Goal: Information Seeking & Learning: Find specific page/section

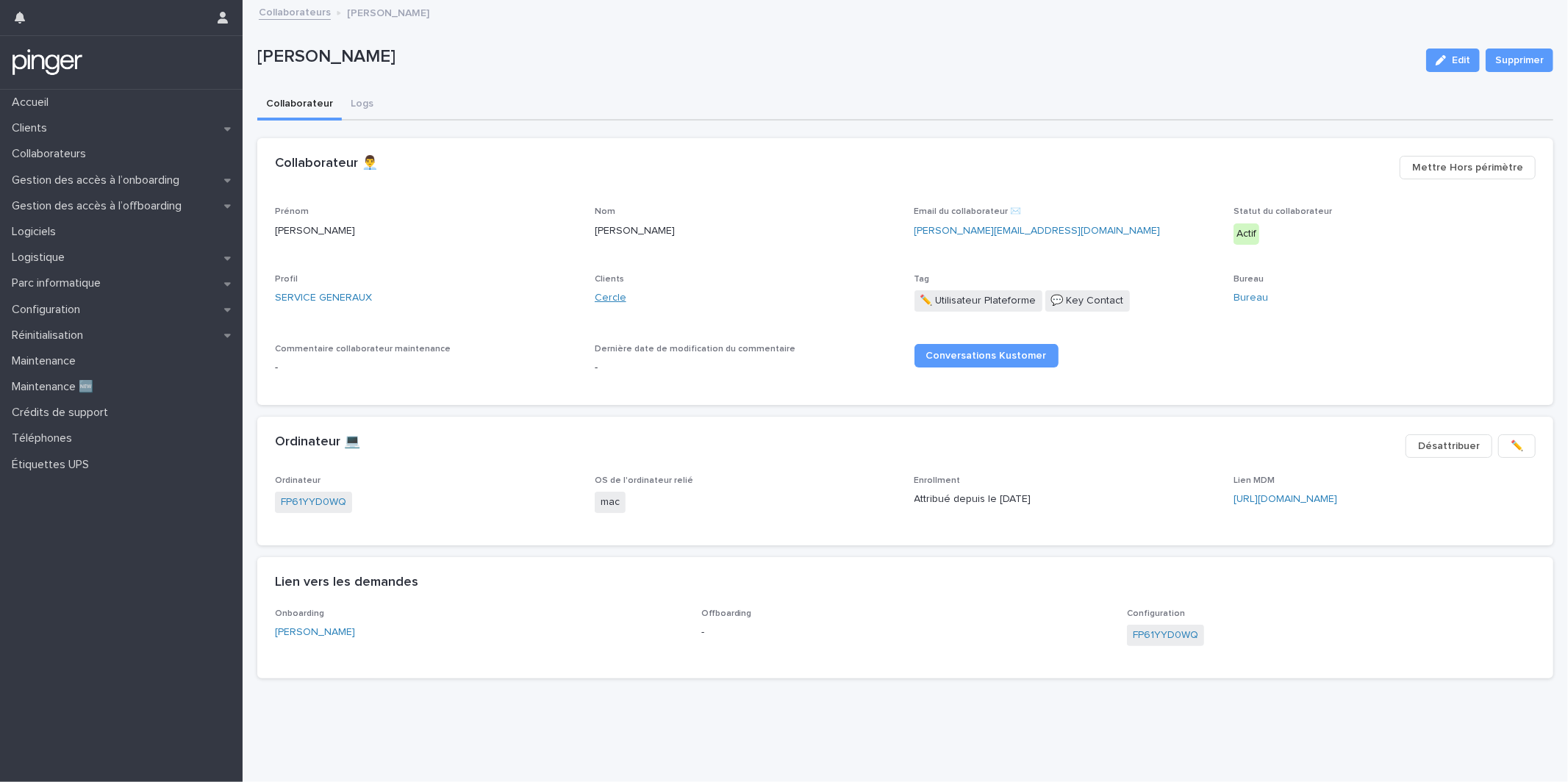
click at [608, 291] on link "Cercle" at bounding box center [611, 298] width 32 height 15
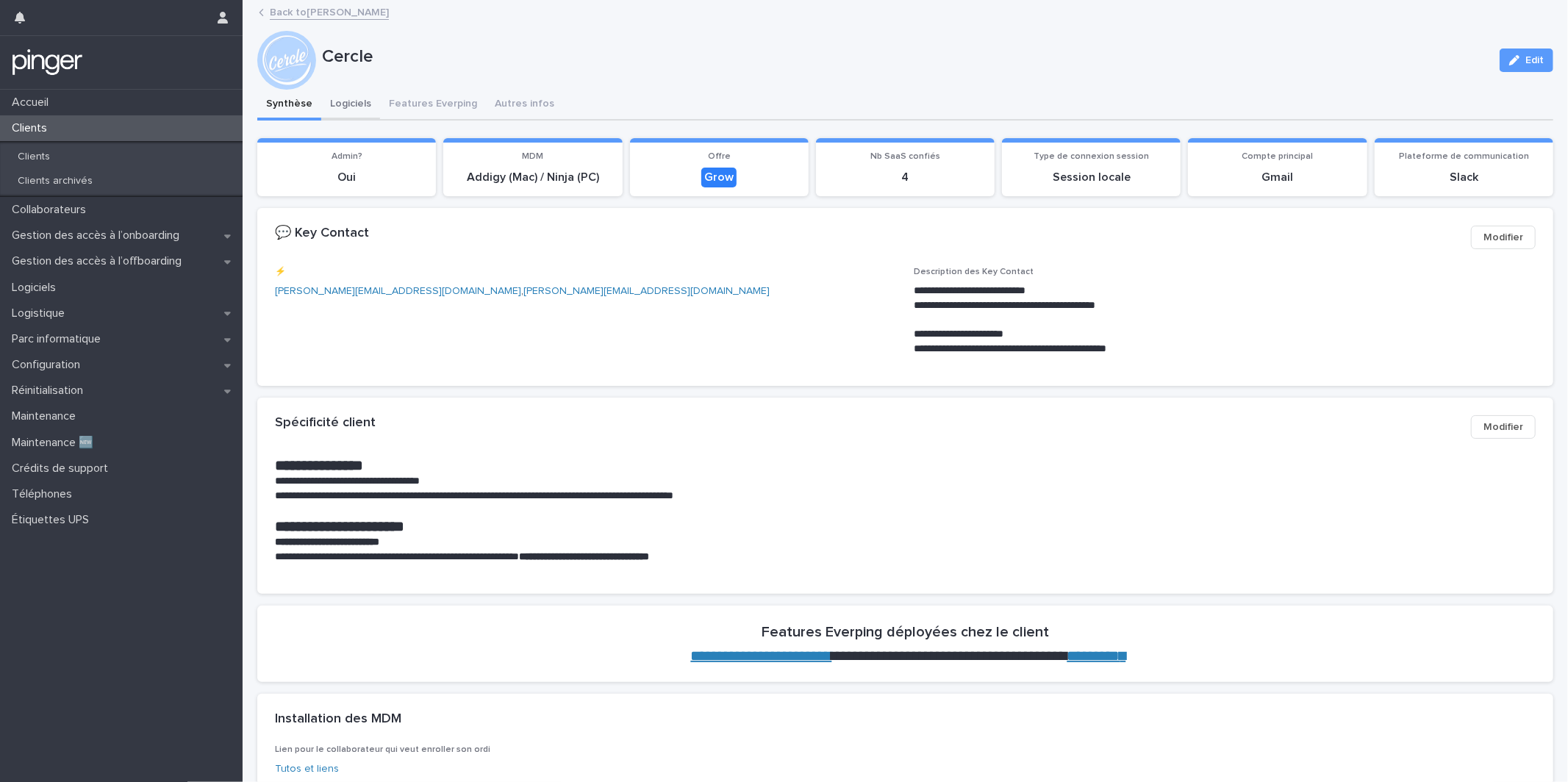
click at [366, 93] on button "Logiciels" at bounding box center [351, 105] width 58 height 31
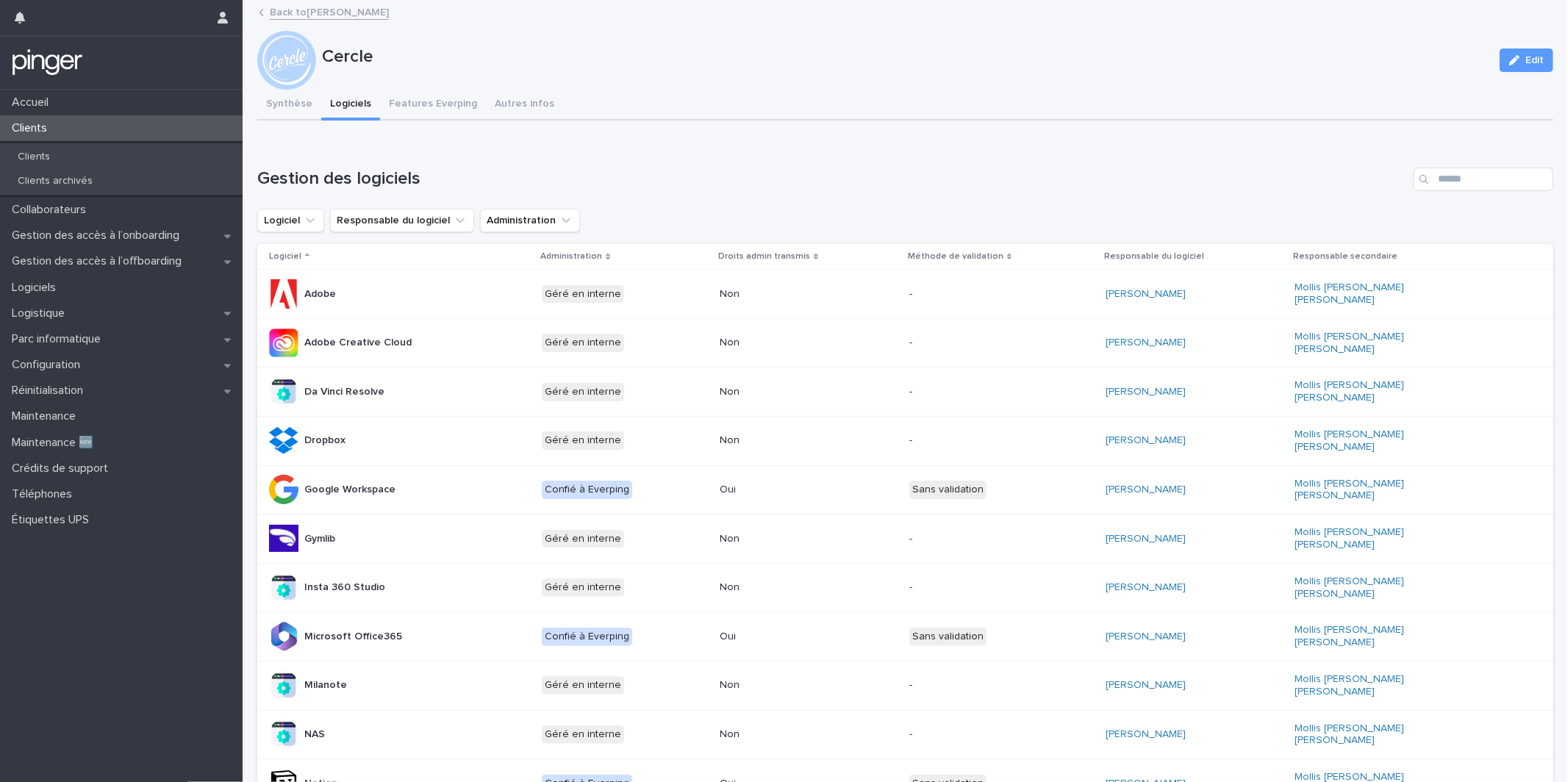
click at [302, 107] on button "Synthèse" at bounding box center [290, 105] width 64 height 31
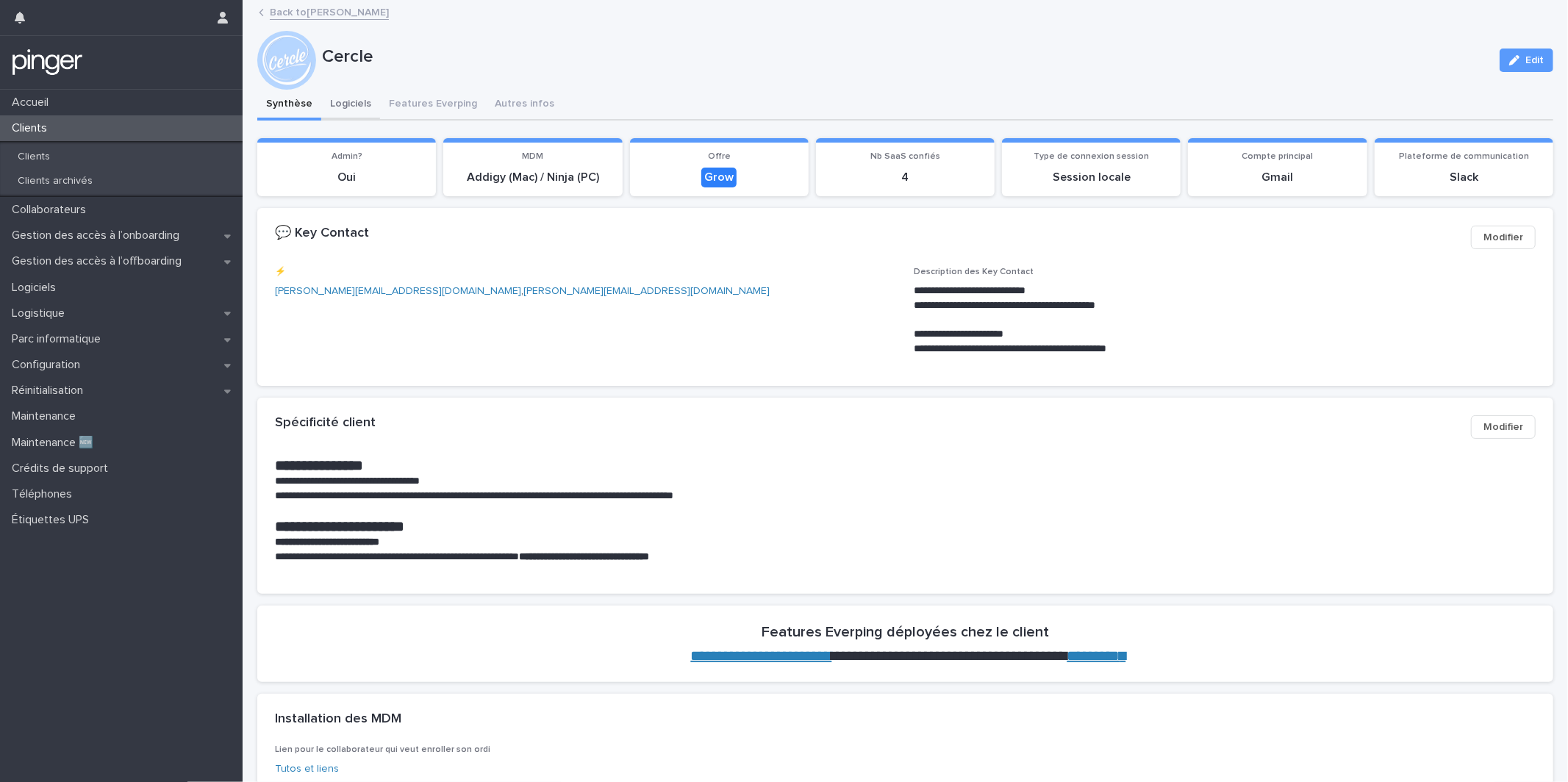
click at [354, 105] on button "Logiciels" at bounding box center [351, 105] width 58 height 31
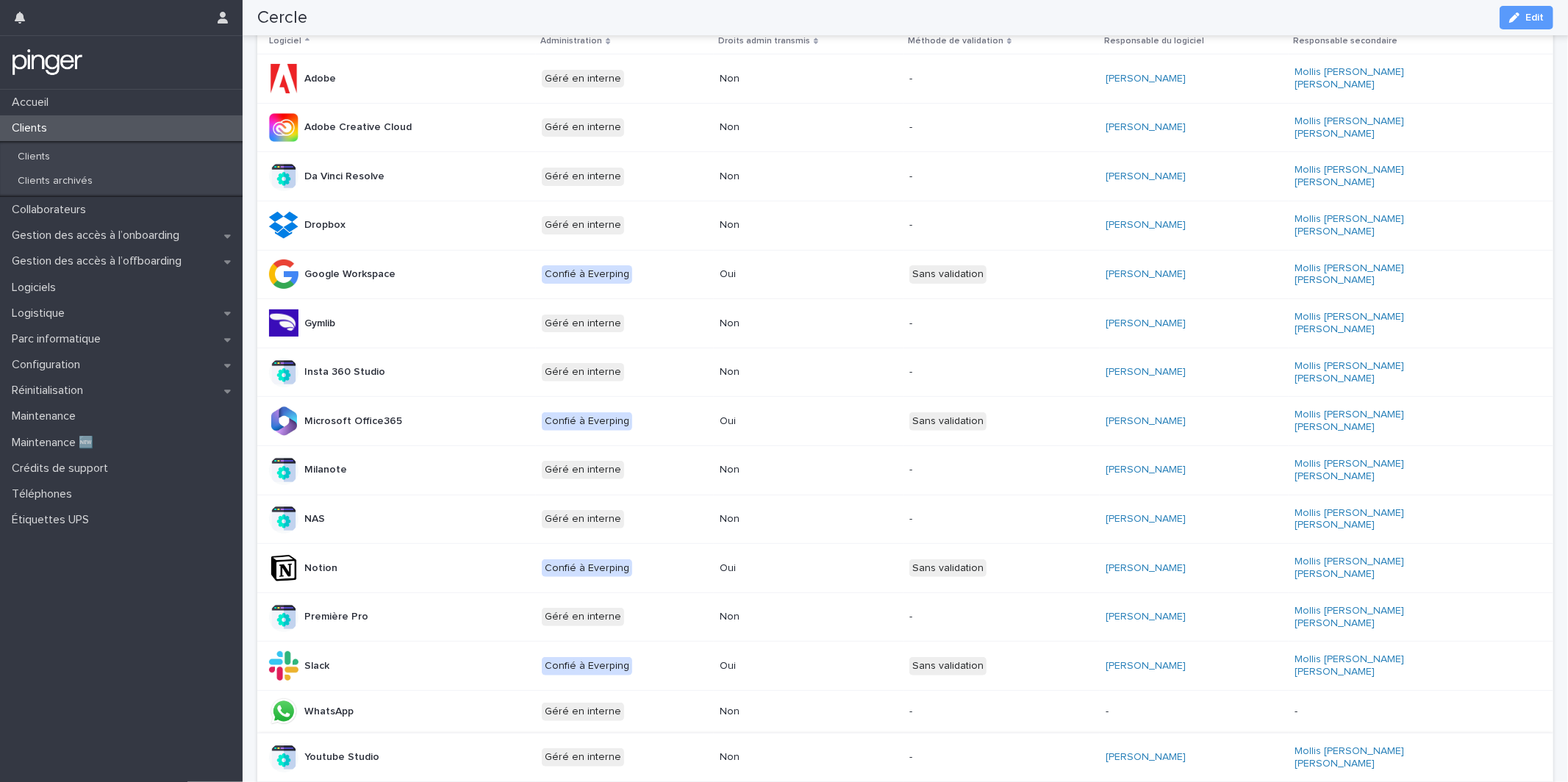
scroll to position [214, 0]
click at [132, 236] on p "Gestion des accès à l’onboarding" at bounding box center [98, 236] width 185 height 14
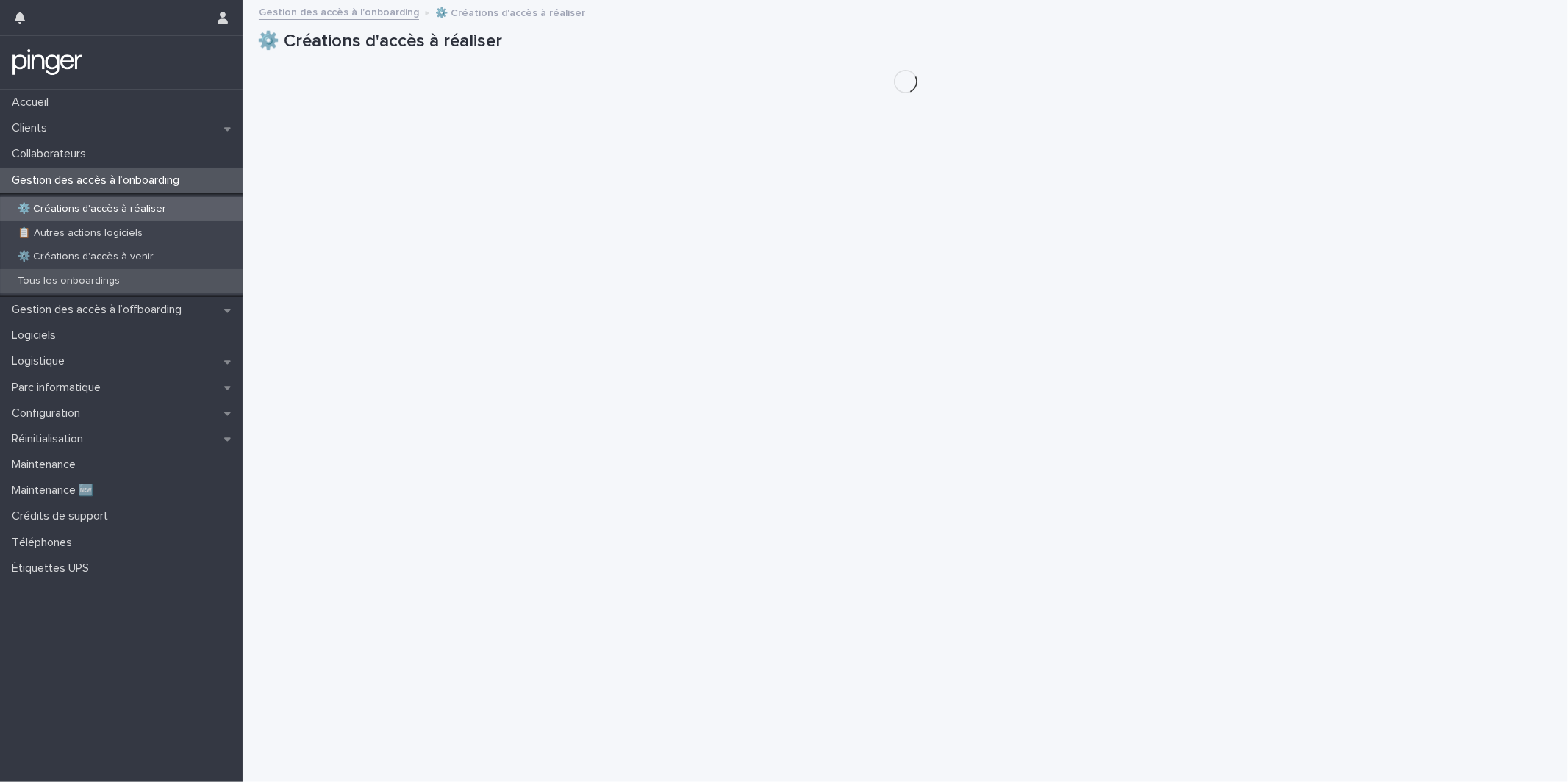
click at [135, 283] on div "Tous les onboardings" at bounding box center [121, 281] width 243 height 24
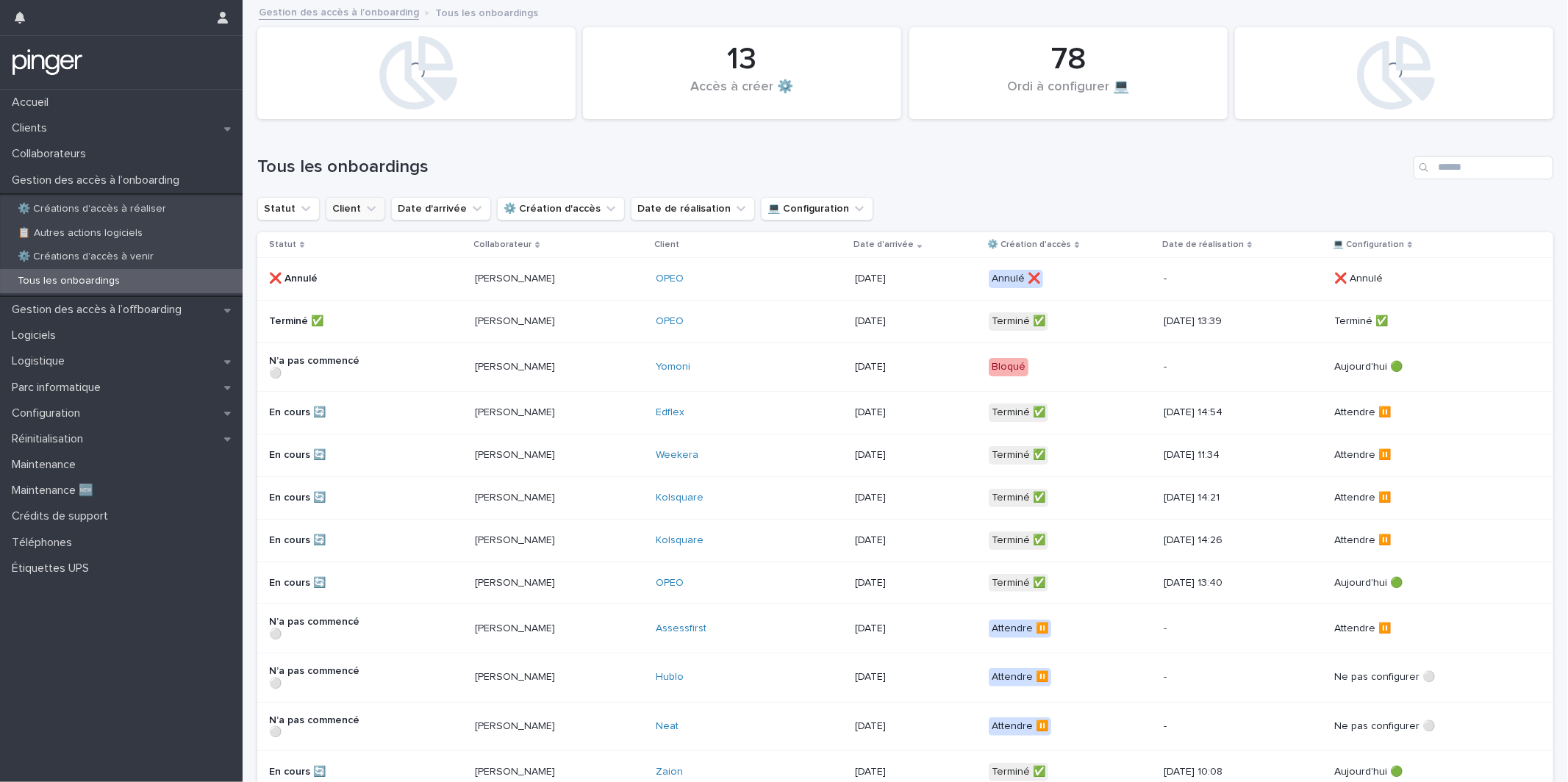
click at [345, 207] on button "Client" at bounding box center [355, 208] width 59 height 24
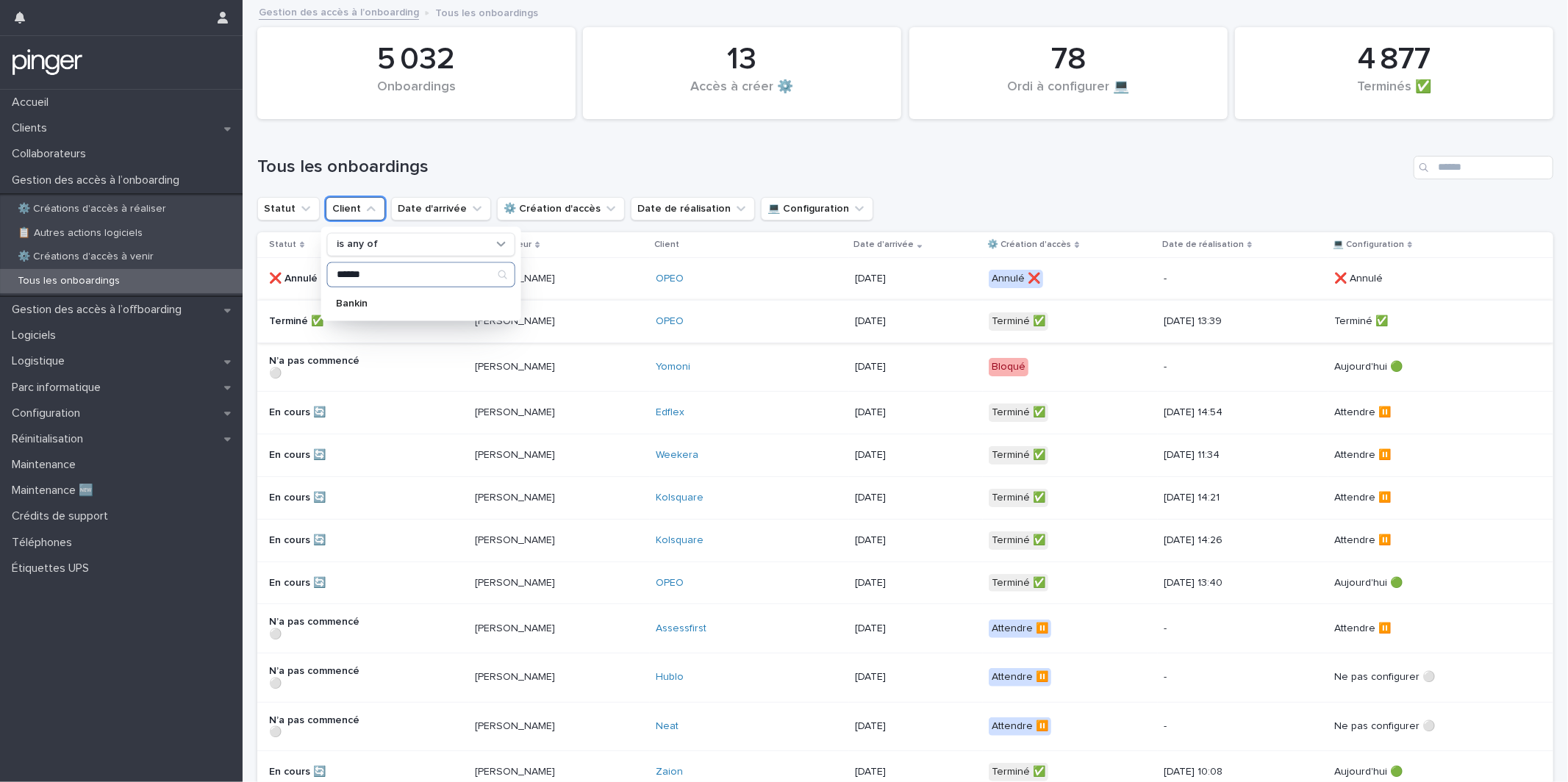
type input "******"
click at [577, 127] on div "Tous les onboardings" at bounding box center [905, 162] width 1296 height 71
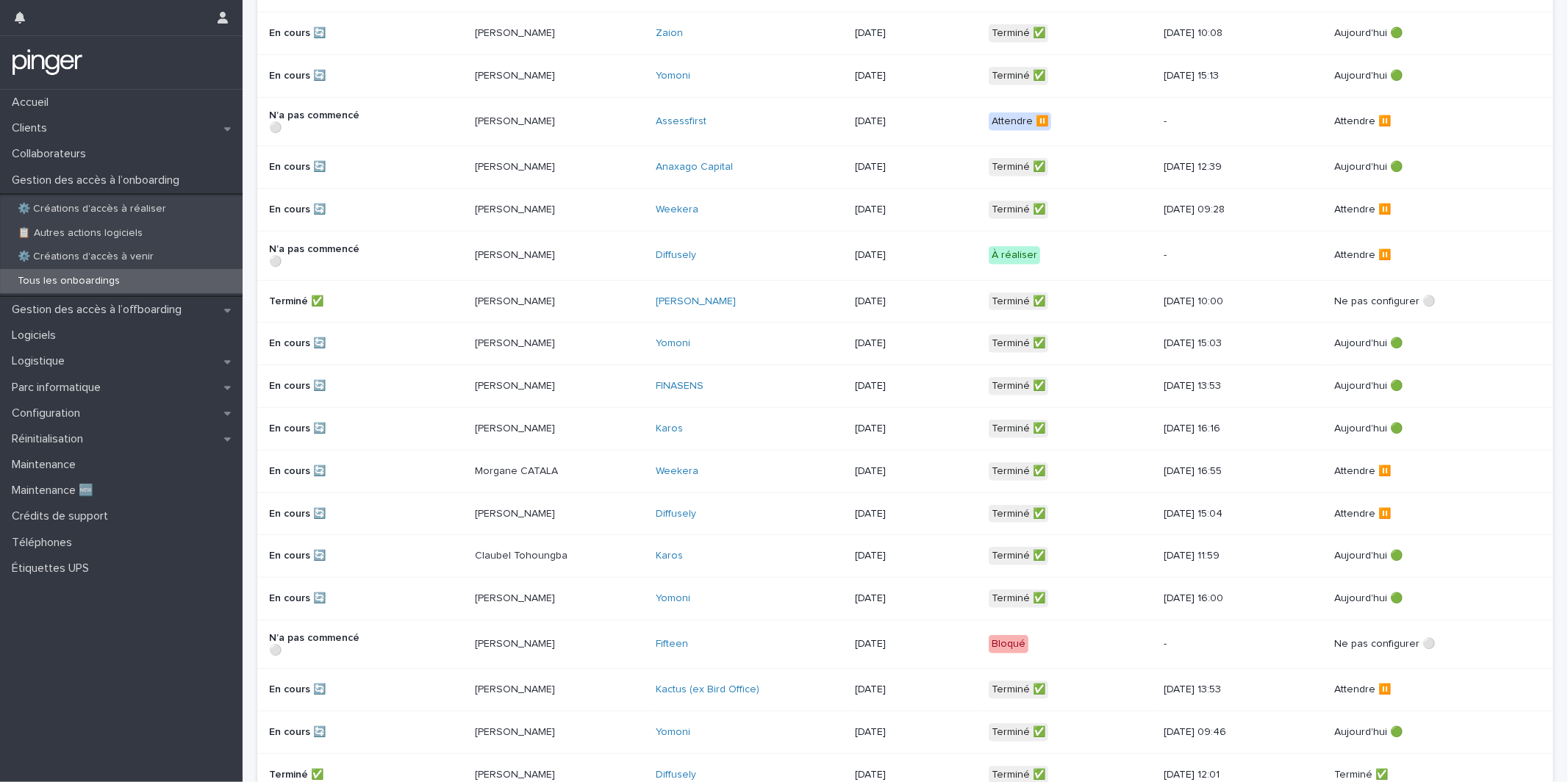
scroll to position [889, 0]
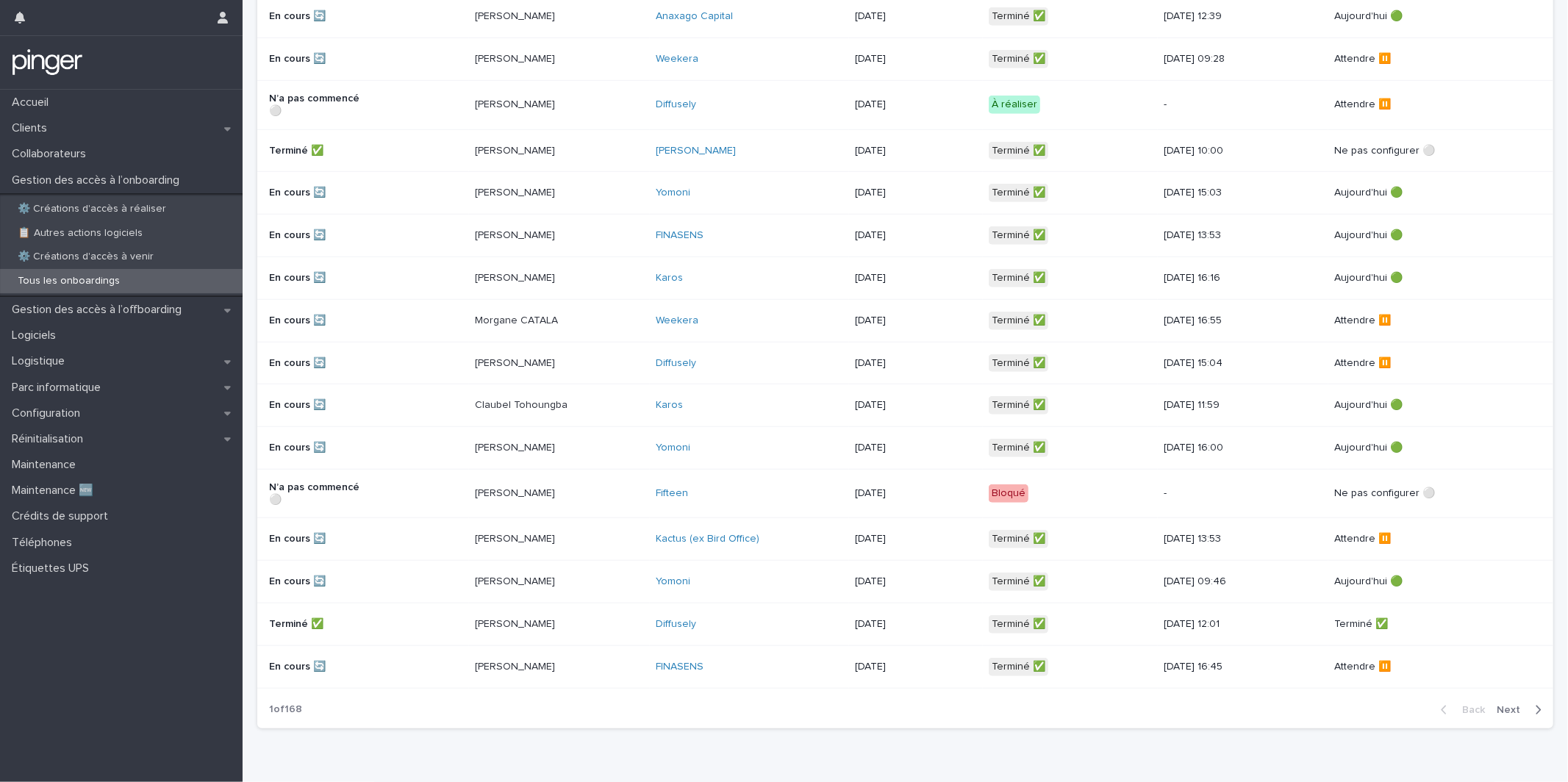
click at [1522, 705] on span "Next" at bounding box center [1513, 710] width 33 height 11
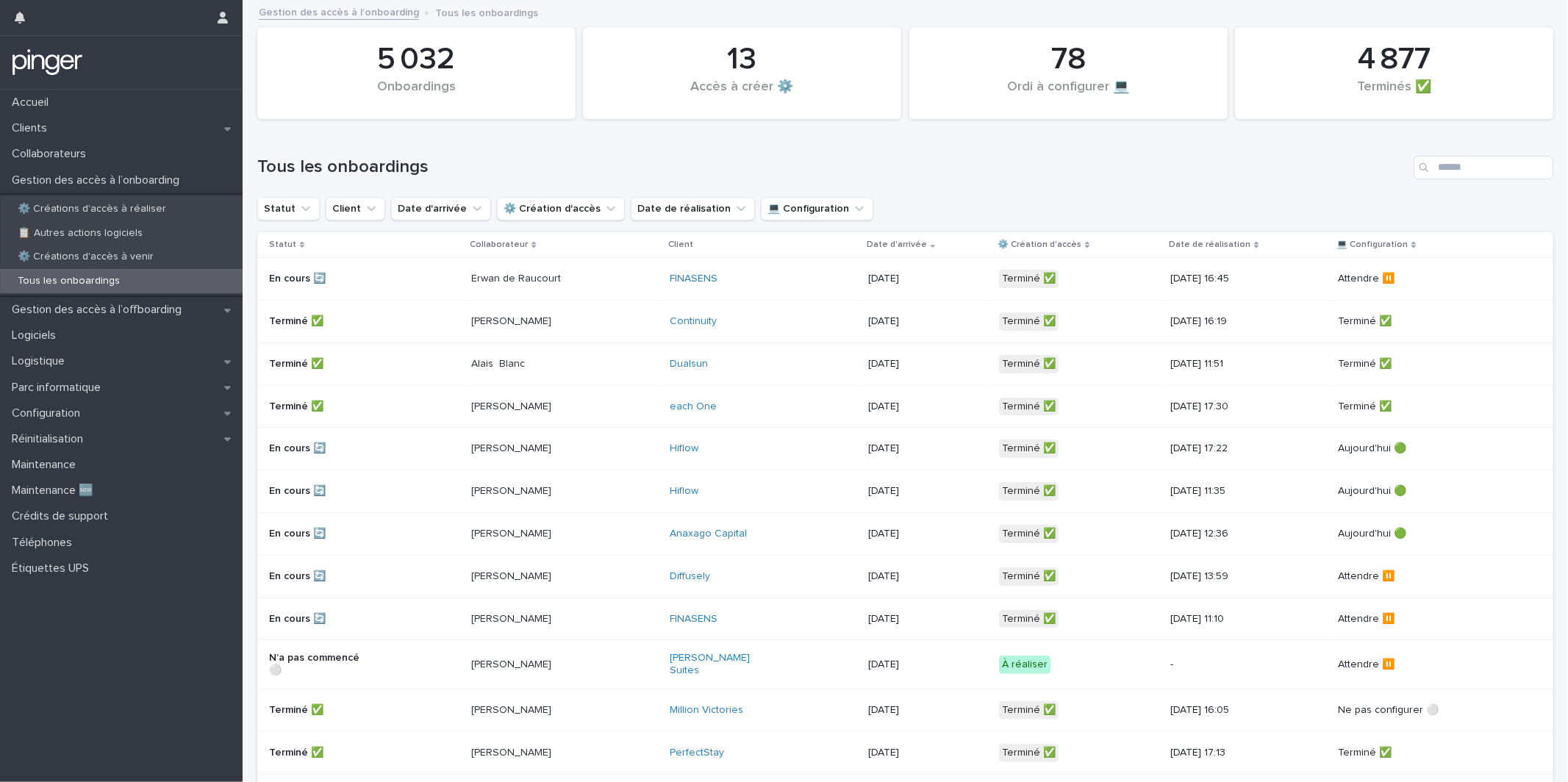
click at [861, 162] on h1 "Tous les onboardings" at bounding box center [833, 167] width 1151 height 21
click at [997, 212] on div "Statut Client Date d'arrivée ⚙️ Création d'accès Date de réalisation 💻 Configur…" at bounding box center [905, 208] width 1296 height 24
click at [885, 207] on div "Statut Client Date d'arrivée ⚙️ Création d'accès Date de réalisation 💻 Configur…" at bounding box center [905, 208] width 1296 height 24
click at [115, 152] on div "Collaborateurs" at bounding box center [121, 153] width 243 height 26
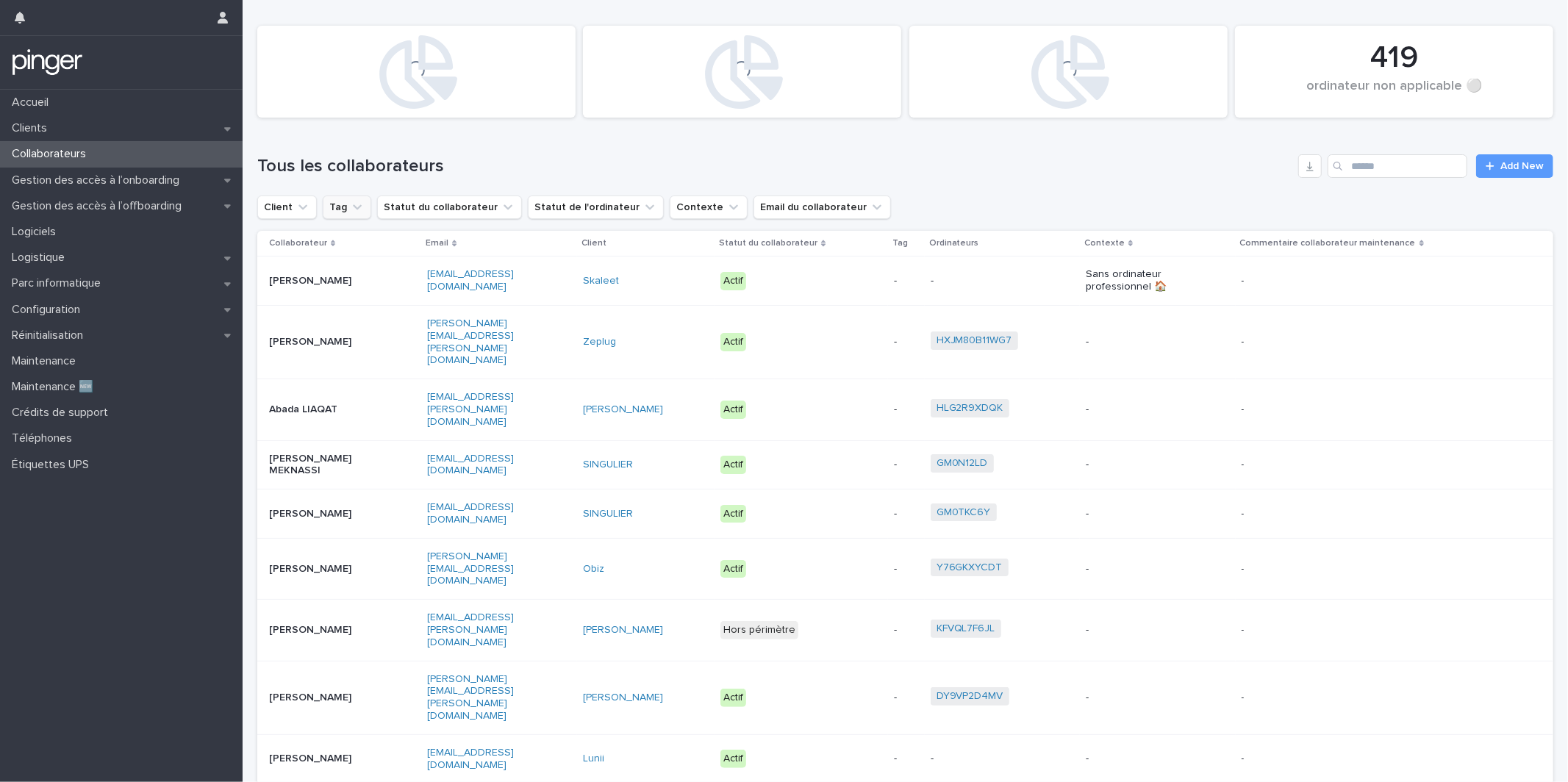
click at [331, 211] on button "Tag" at bounding box center [346, 207] width 49 height 24
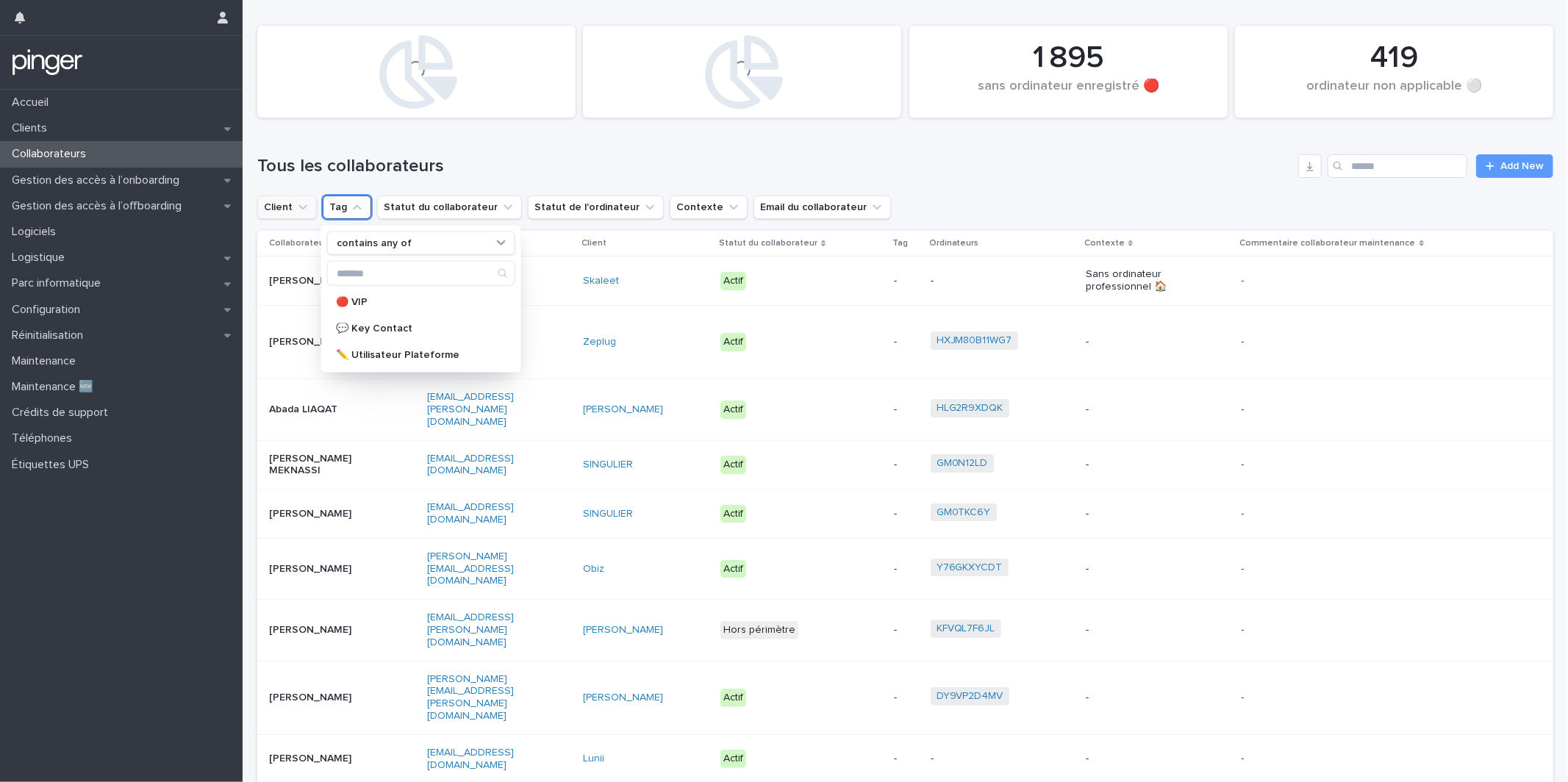
click at [305, 212] on icon "Client" at bounding box center [303, 207] width 15 height 15
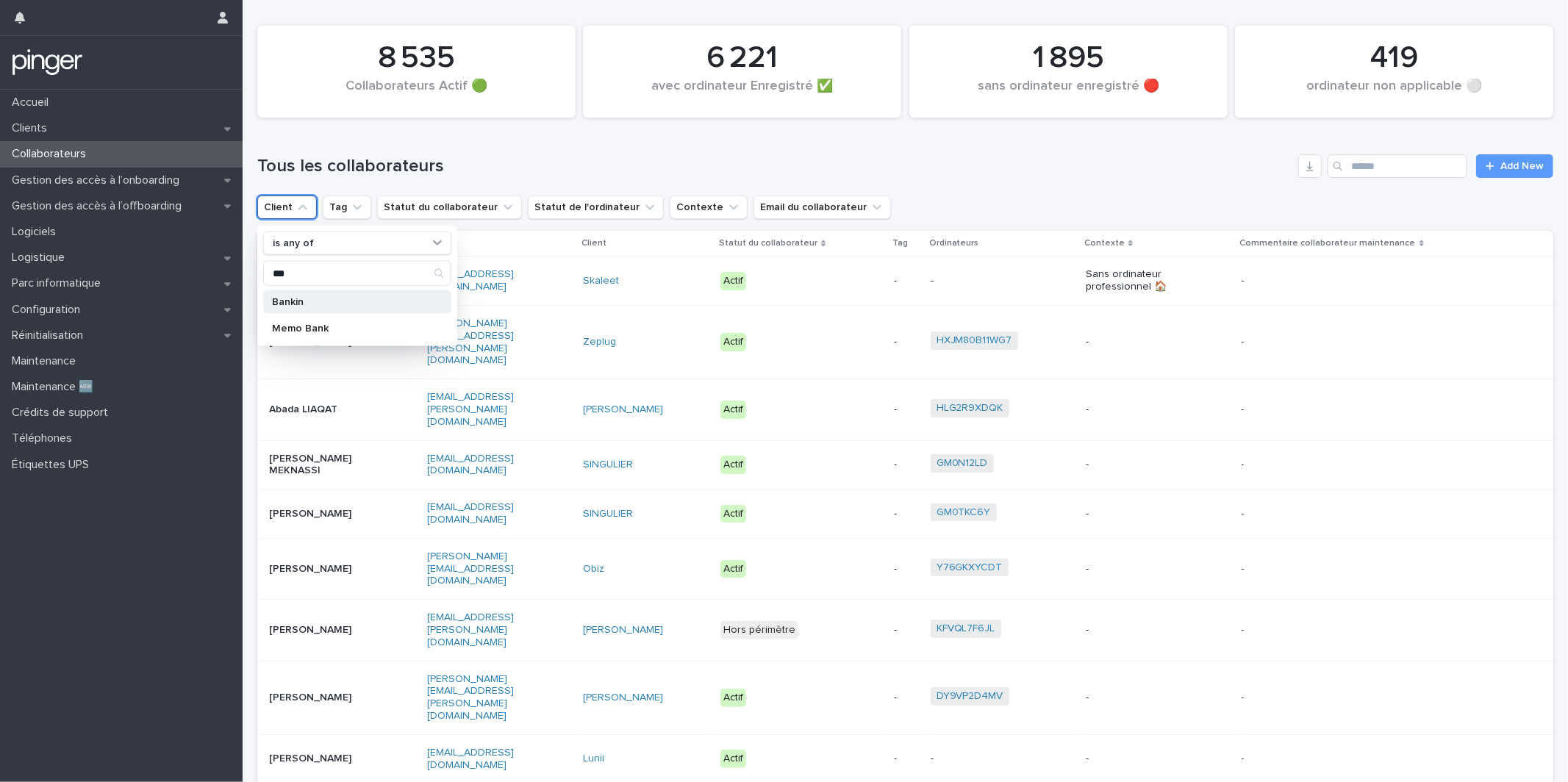
type input "***"
click at [348, 305] on p "Bankin" at bounding box center [350, 302] width 156 height 11
click at [1013, 154] on div "Tous les collaborateurs Add New" at bounding box center [905, 166] width 1296 height 24
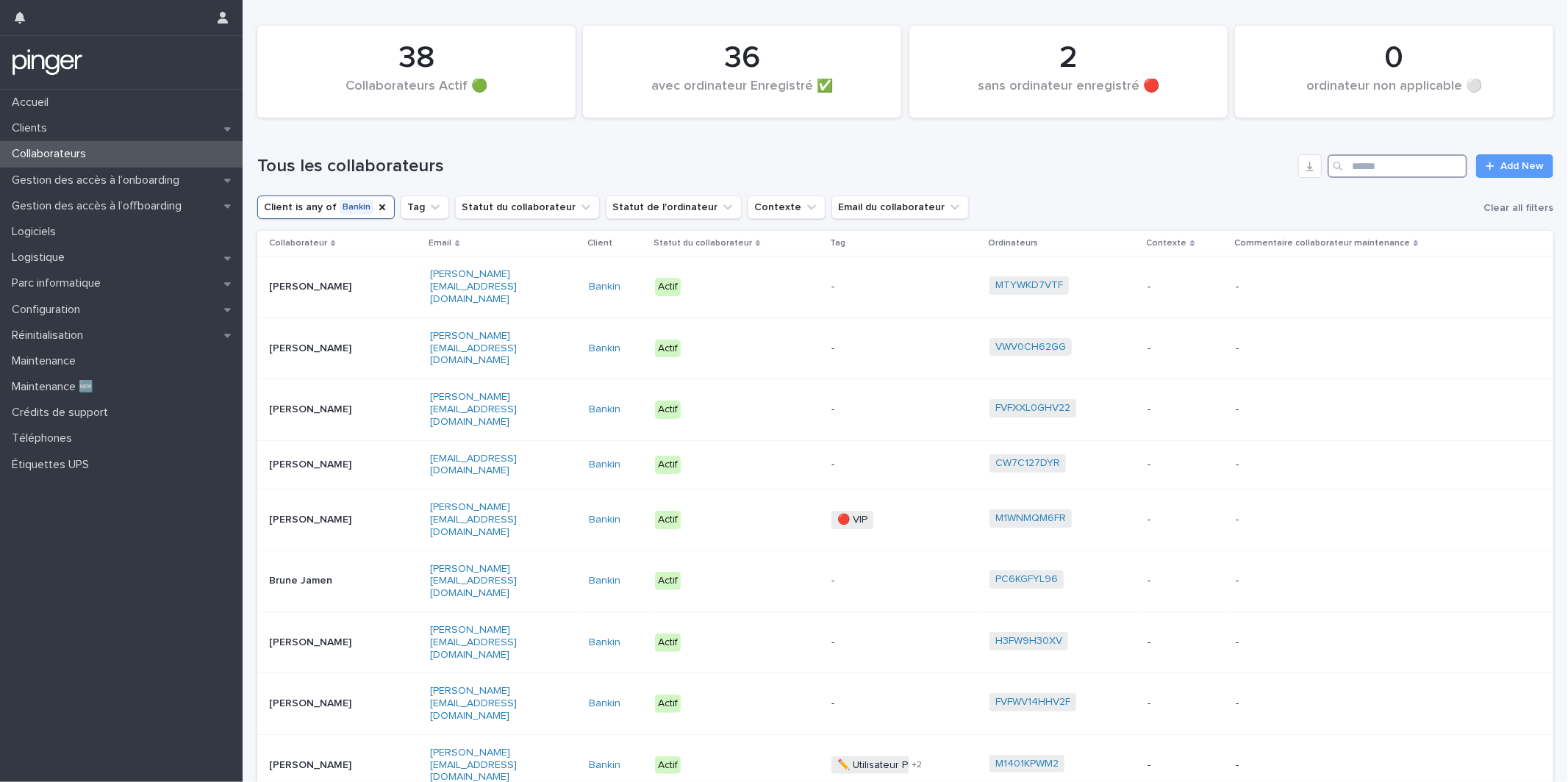
click at [1416, 173] on input "Search" at bounding box center [1398, 166] width 140 height 24
type input "*******"
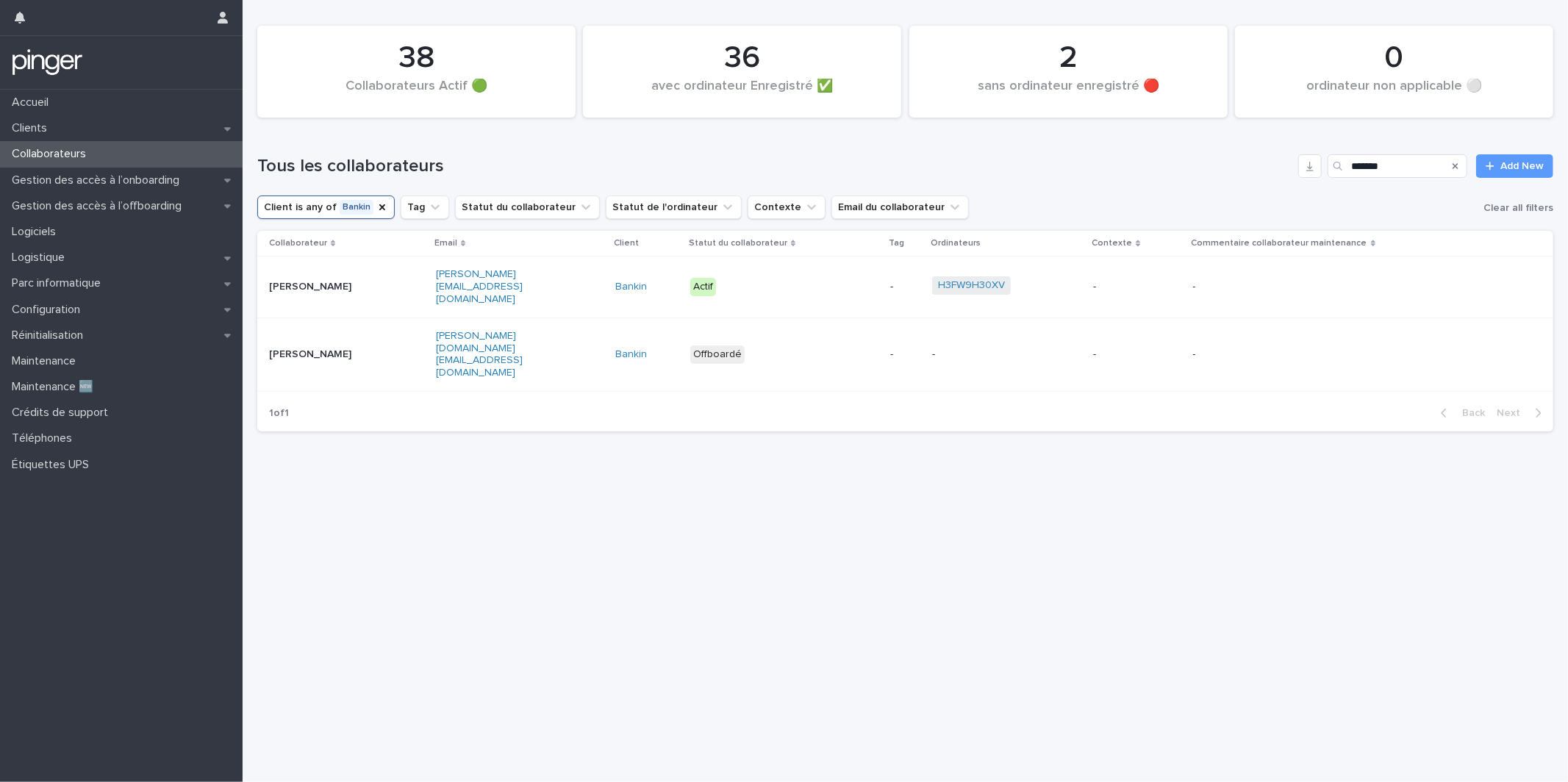
click at [911, 282] on p "-" at bounding box center [905, 287] width 30 height 12
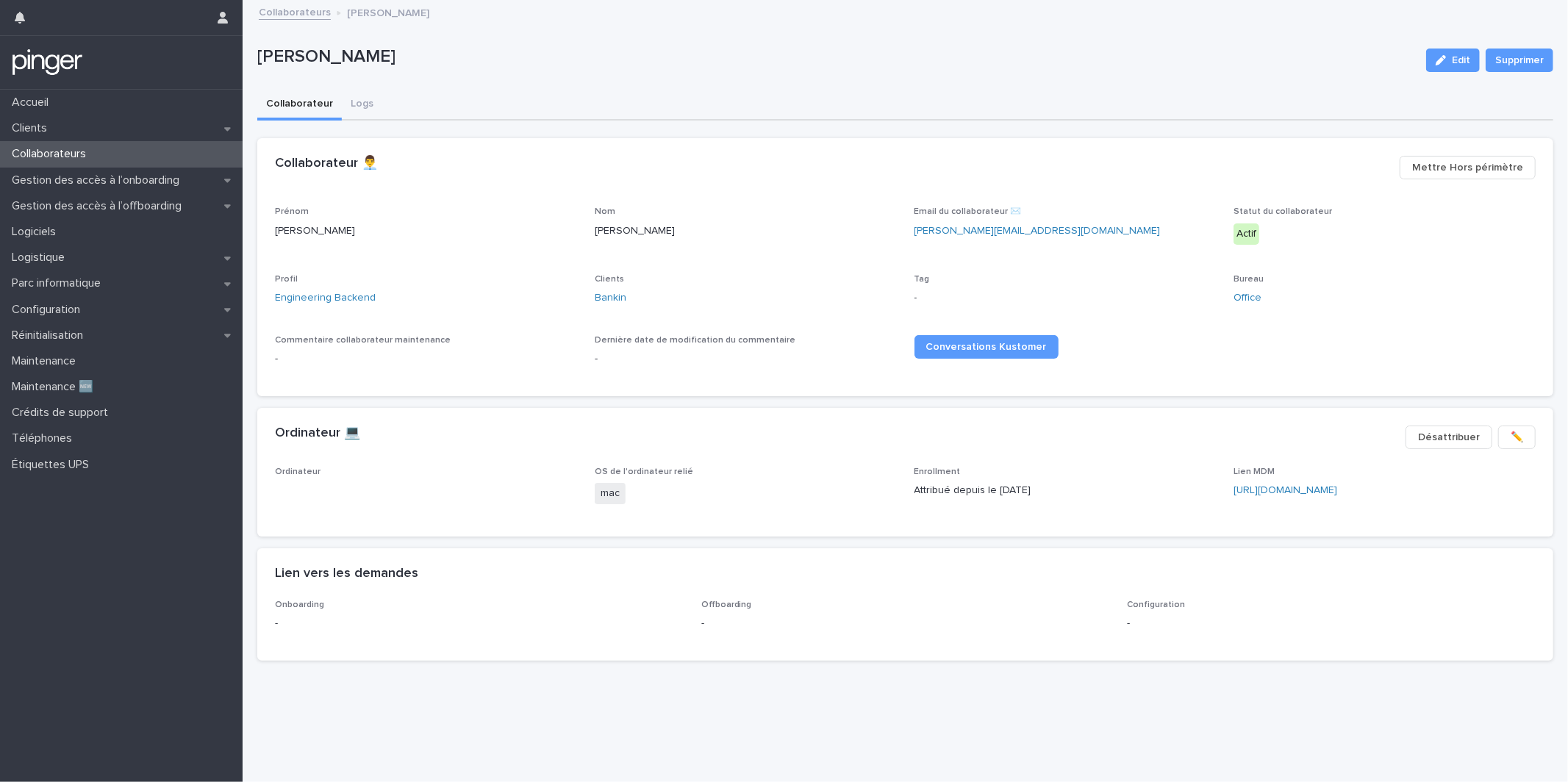
click at [284, 62] on p "[PERSON_NAME]" at bounding box center [836, 57] width 1158 height 21
copy div "Clément ANDREANI Edit Supprimer Sorry, there was an error saving your record. P…"
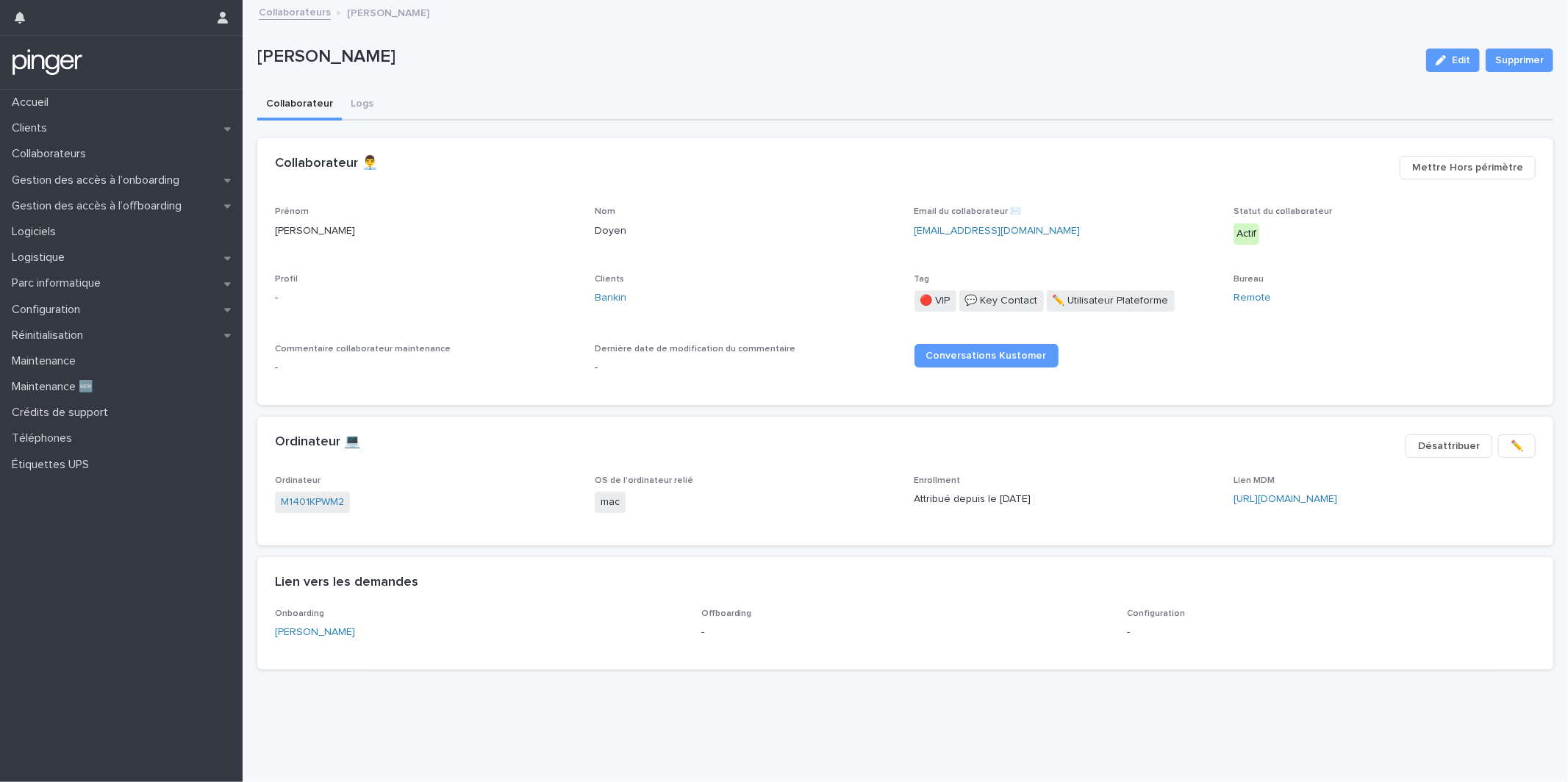
click at [784, 375] on div "Dernière date de modification du commentaire -" at bounding box center [746, 365] width 302 height 43
click at [784, 376] on div "Dernière date de modification du commentaire -" at bounding box center [746, 365] width 302 height 43
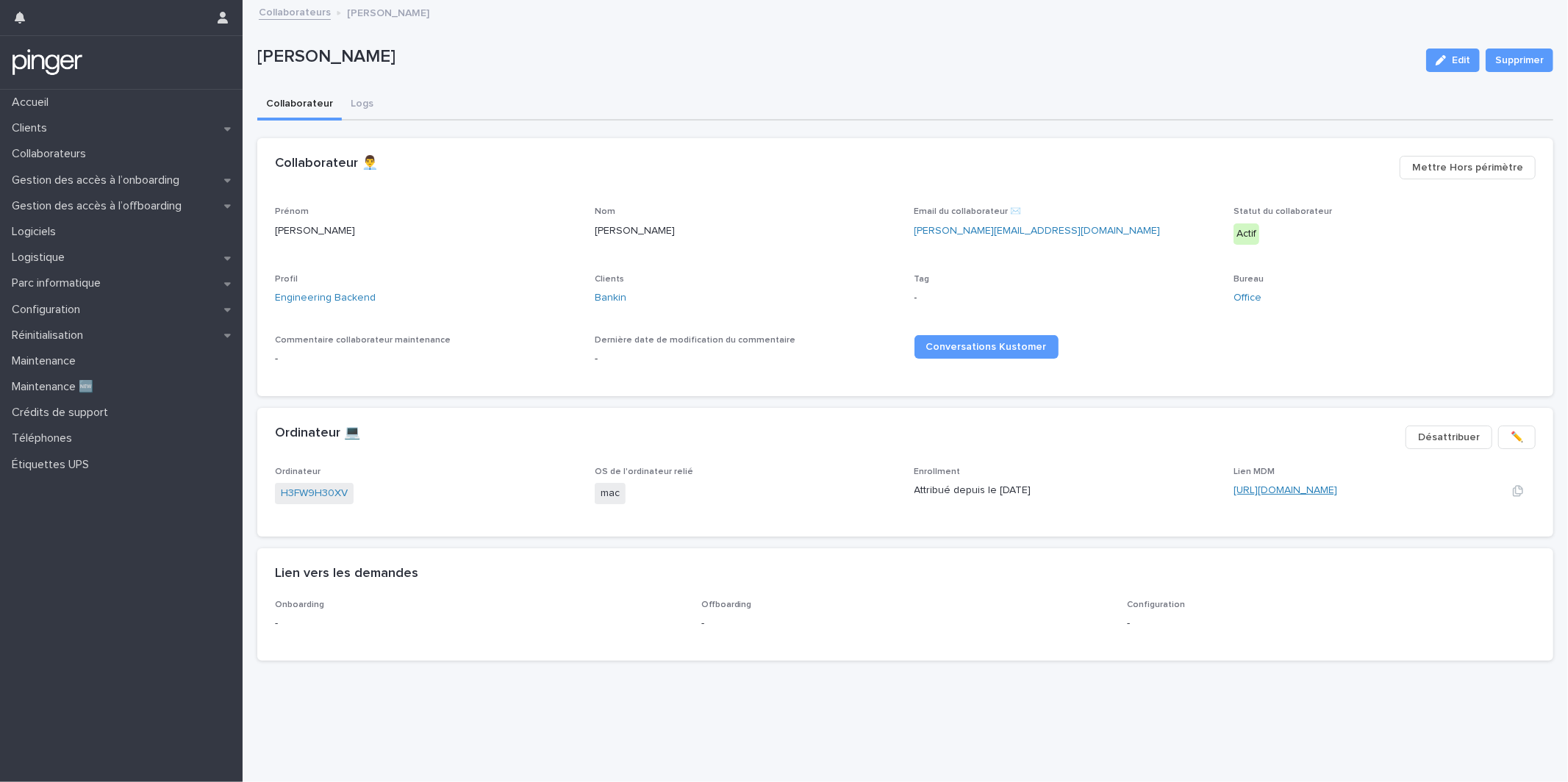
click at [1277, 486] on link "[URL][DOMAIN_NAME]" at bounding box center [1285, 491] width 104 height 11
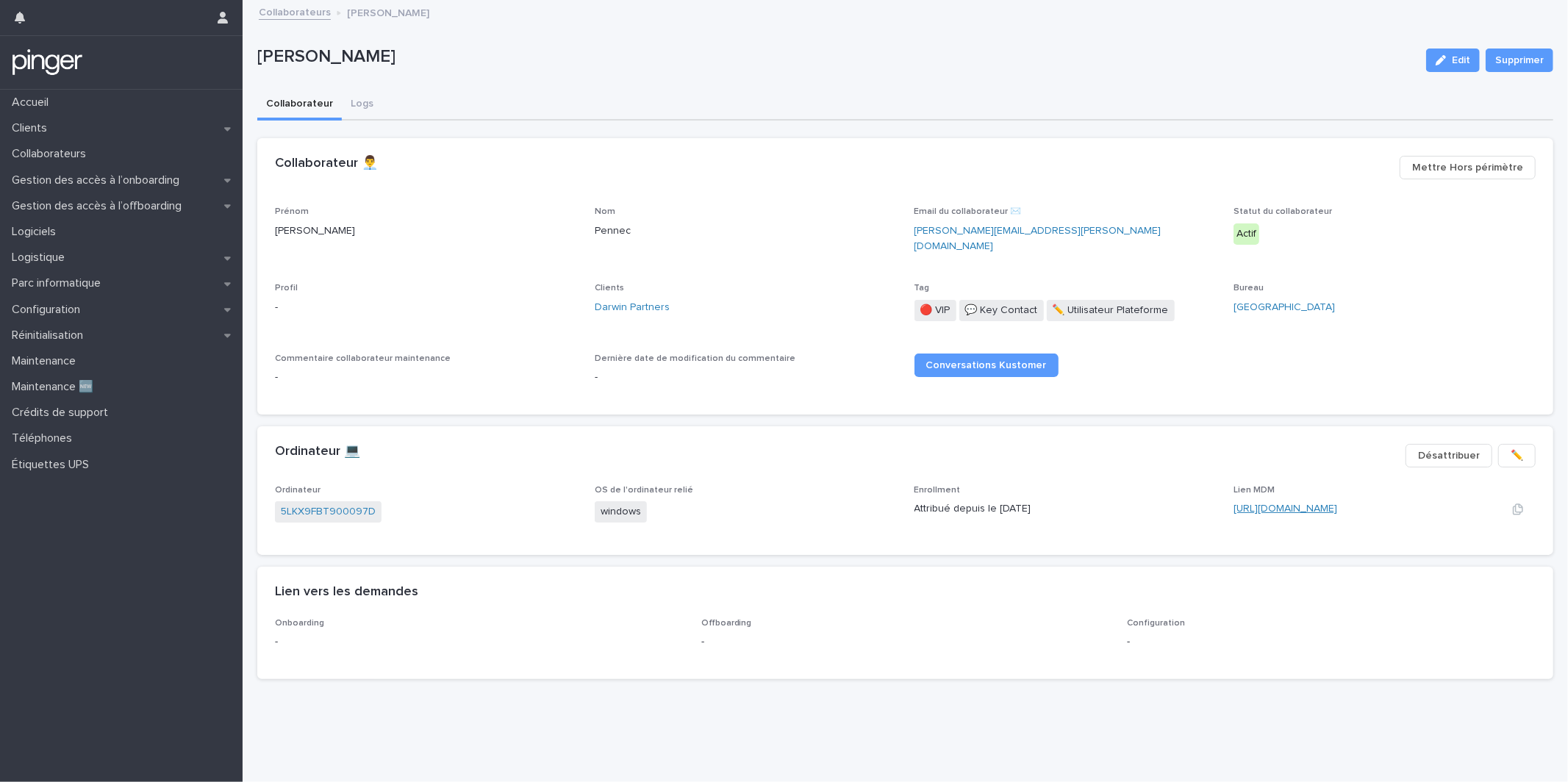
click at [1281, 504] on link "https://eu.ninjarmm.com/#/deviceDashboard/5550/overview" at bounding box center [1285, 509] width 104 height 11
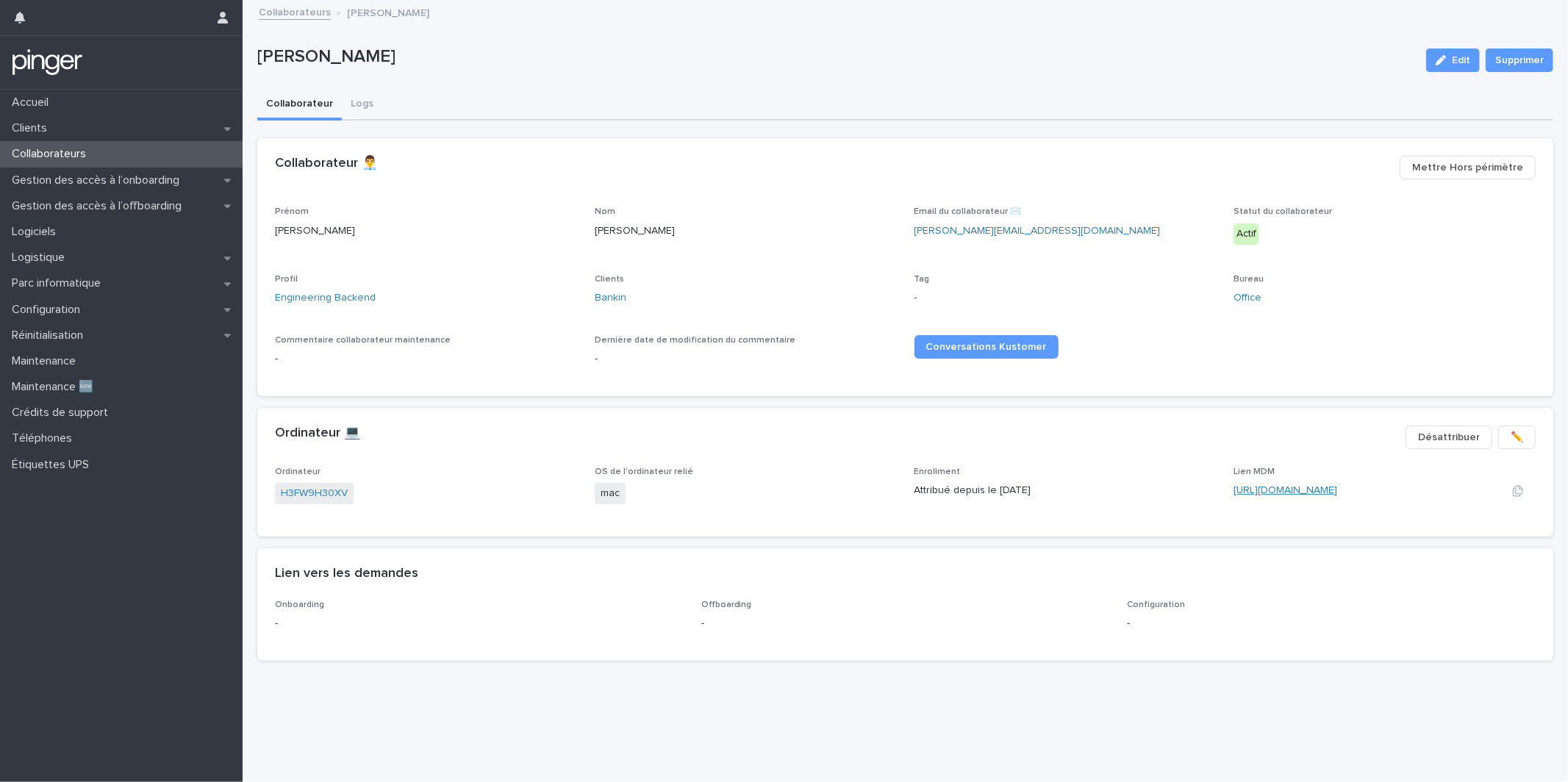
click at [1257, 492] on link "[URL][DOMAIN_NAME]" at bounding box center [1285, 491] width 104 height 11
